Goal: Find contact information: Find contact information

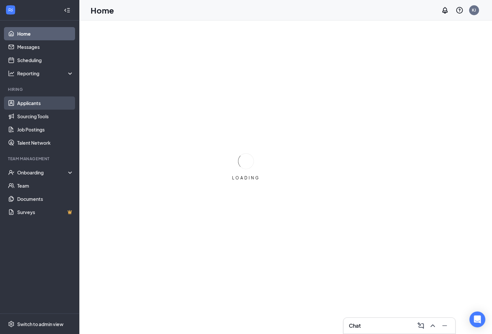
click at [37, 102] on link "Applicants" at bounding box center [45, 103] width 57 height 13
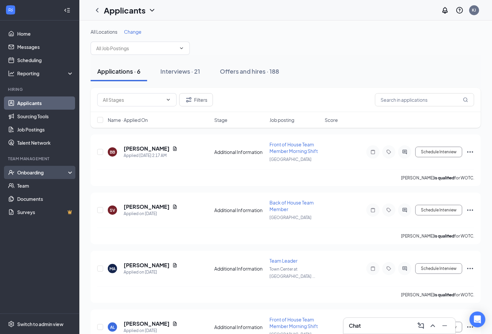
click at [34, 177] on div "Onboarding" at bounding box center [39, 172] width 79 height 13
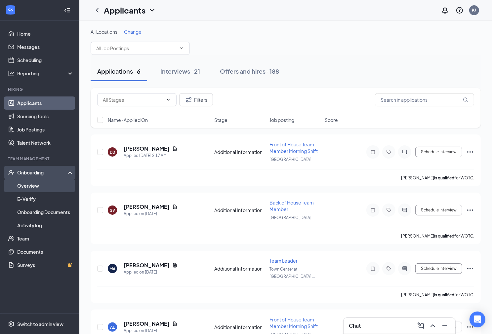
click at [32, 184] on link "Overview" at bounding box center [45, 185] width 57 height 13
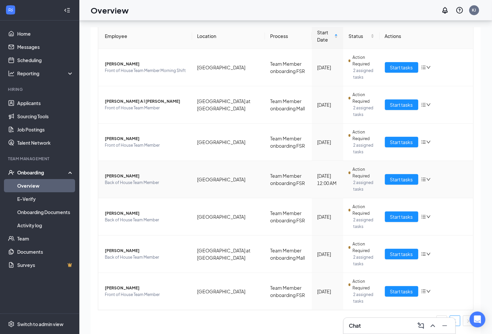
scroll to position [29, 0]
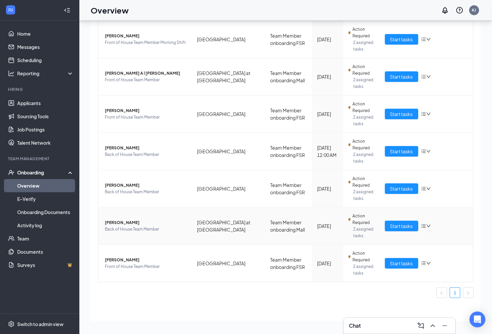
click at [121, 223] on span "[PERSON_NAME]" at bounding box center [146, 223] width 82 height 7
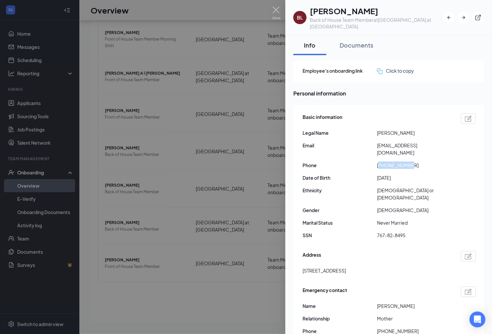
drag, startPoint x: 380, startPoint y: 150, endPoint x: 420, endPoint y: 148, distance: 39.7
click at [420, 162] on span "[PHONE_NUMBER]" at bounding box center [414, 165] width 74 height 7
click at [384, 162] on span "[PHONE_NUMBER]" at bounding box center [414, 165] width 74 height 7
drag, startPoint x: 383, startPoint y: 150, endPoint x: 410, endPoint y: 148, distance: 26.8
click at [410, 162] on span "[PHONE_NUMBER]" at bounding box center [414, 165] width 74 height 7
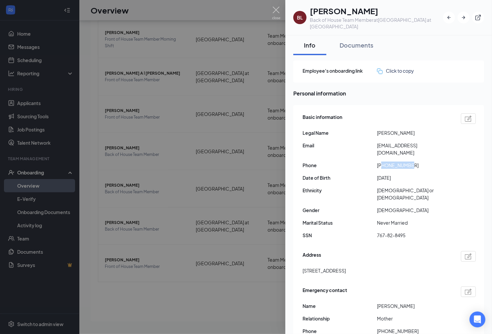
copy span "5613608601"
drag, startPoint x: 377, startPoint y: 138, endPoint x: 448, endPoint y: 137, distance: 70.4
click at [448, 142] on span "[EMAIL_ADDRESS][DOMAIN_NAME]" at bounding box center [414, 149] width 74 height 15
copy span "[EMAIL_ADDRESS][DOMAIN_NAME]"
